Goal: Find specific page/section: Find specific page/section

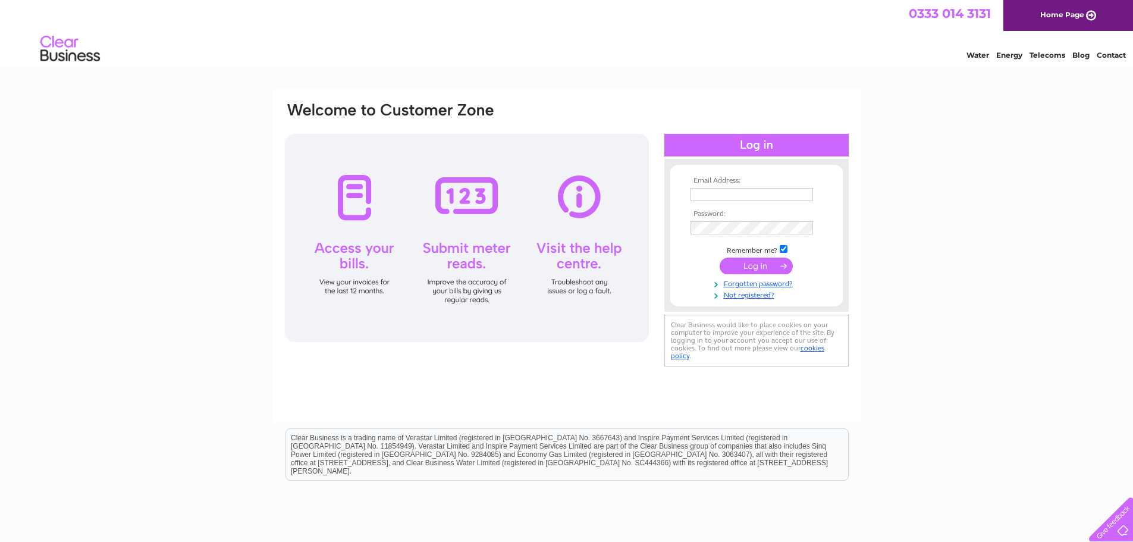
type input "[EMAIL_ADDRESS][DOMAIN_NAME]"
click at [750, 261] on input "submit" at bounding box center [756, 265] width 73 height 17
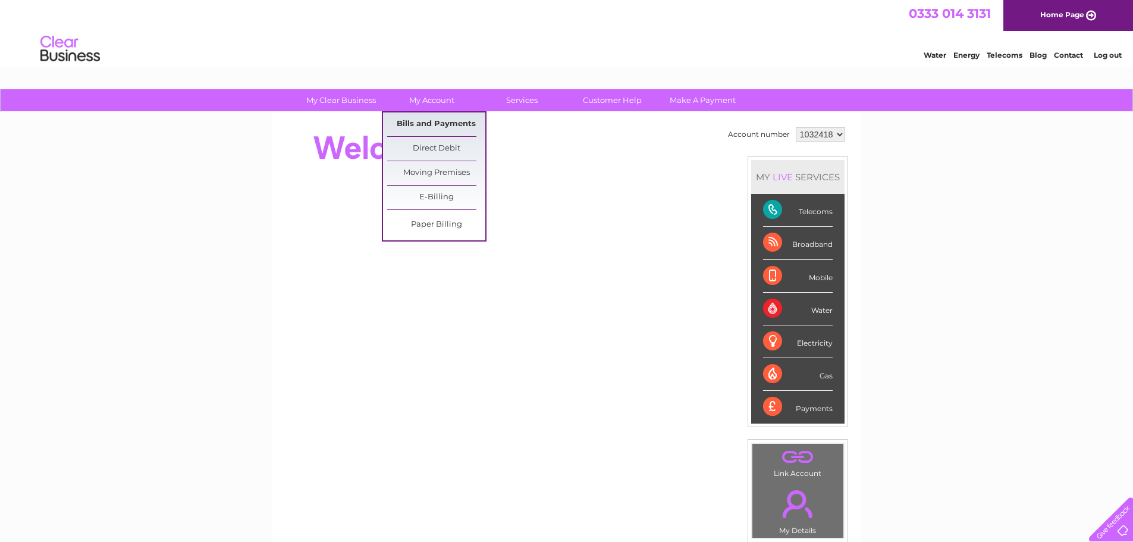
click at [427, 120] on link "Bills and Payments" at bounding box center [436, 124] width 98 height 24
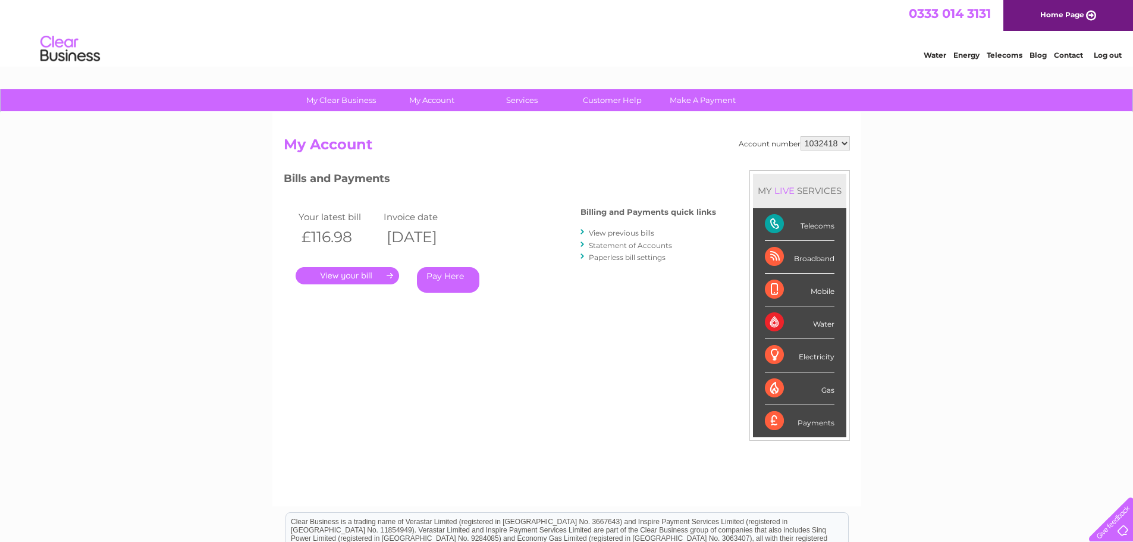
click at [347, 272] on link "." at bounding box center [347, 275] width 103 height 17
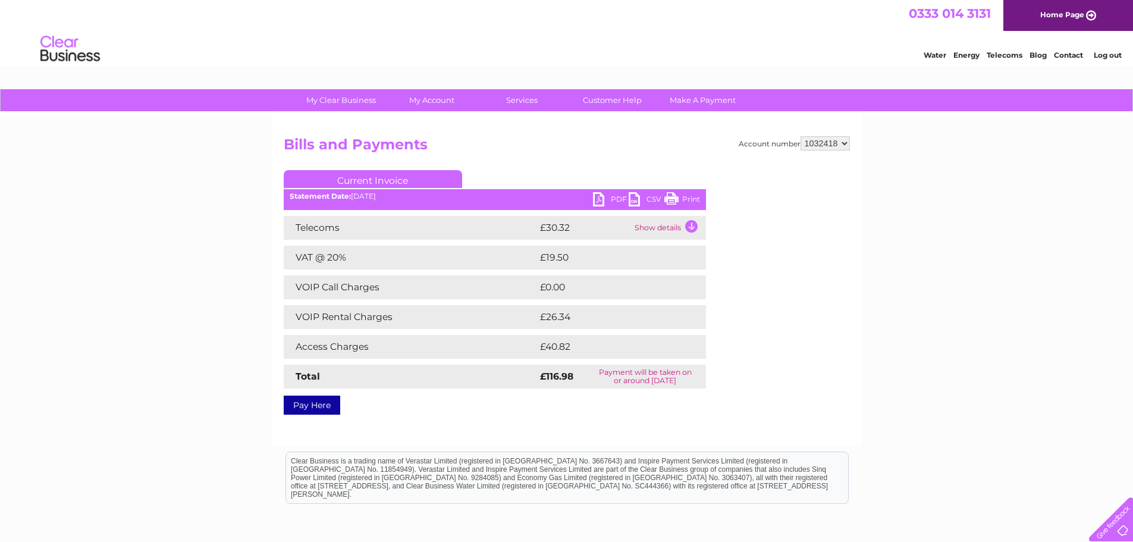
click at [671, 195] on link "Print" at bounding box center [682, 200] width 36 height 17
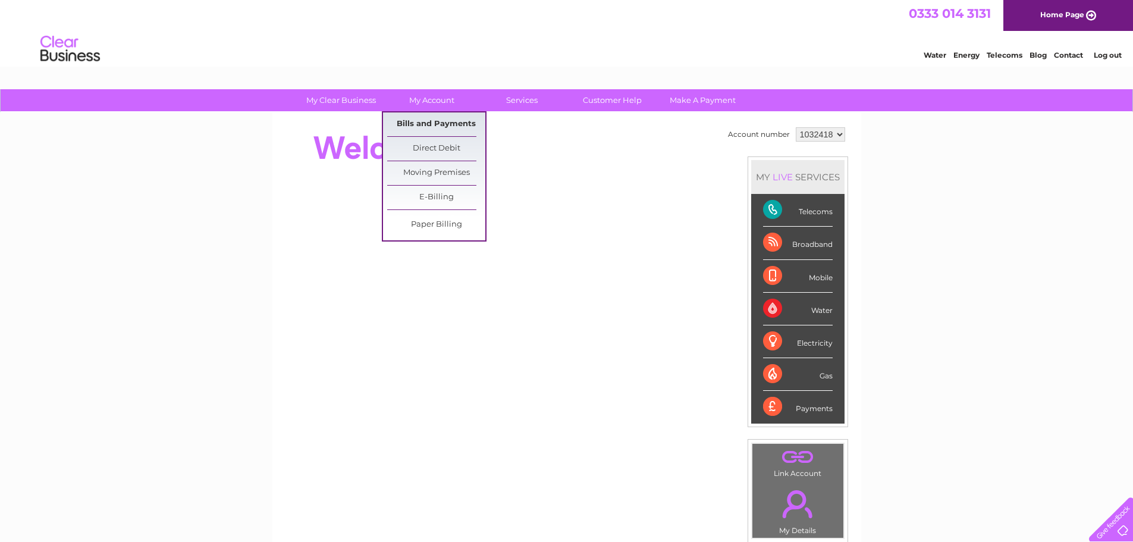
click at [429, 119] on link "Bills and Payments" at bounding box center [436, 124] width 98 height 24
